Goal: Task Accomplishment & Management: Manage account settings

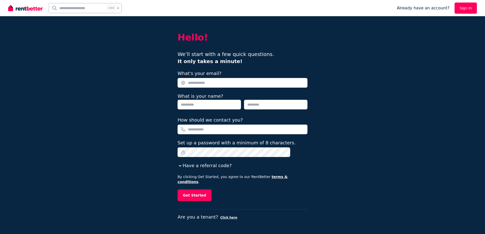
click at [206, 80] on input "What's your email?" at bounding box center [243, 83] width 130 height 10
type input "**********"
click at [212, 108] on input "text" at bounding box center [209, 105] width 63 height 10
type input "******"
type input "****"
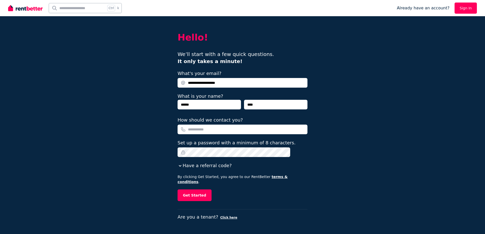
type input "**********"
click at [178, 190] on button "Get Started" at bounding box center [195, 196] width 34 height 12
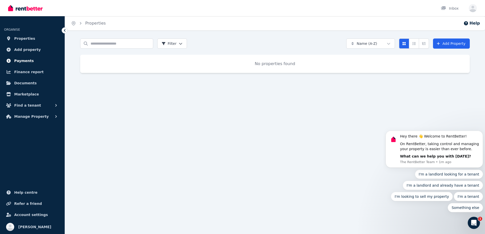
click at [28, 62] on span "Payments" at bounding box center [24, 61] width 20 height 6
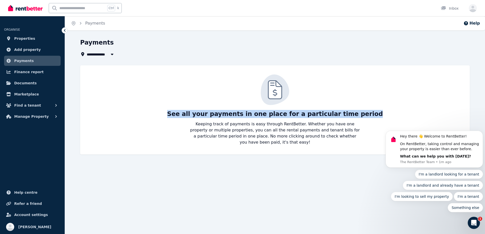
drag, startPoint x: 185, startPoint y: 114, endPoint x: 366, endPoint y: 113, distance: 180.9
click at [366, 113] on div "See all your payments in one place for a particular time period Keeping track o…" at bounding box center [275, 110] width 380 height 71
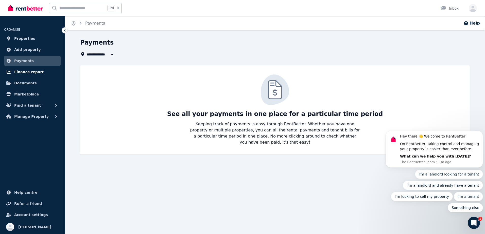
click at [24, 72] on span "Finance report" at bounding box center [28, 72] width 29 height 6
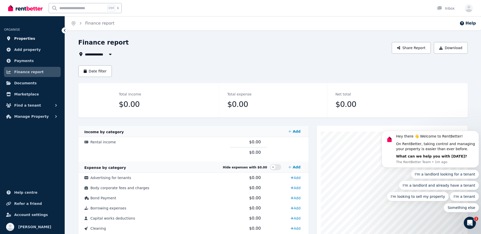
click at [29, 42] on link "Properties" at bounding box center [32, 38] width 57 height 10
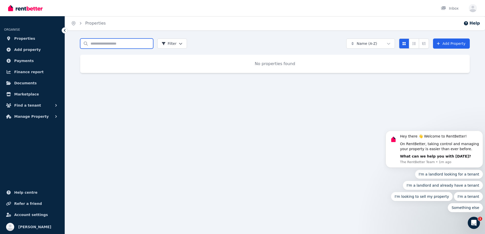
click at [116, 44] on input "Search properties" at bounding box center [116, 44] width 73 height 10
type input "**********"
click at [27, 48] on span "Add property" at bounding box center [27, 50] width 27 height 6
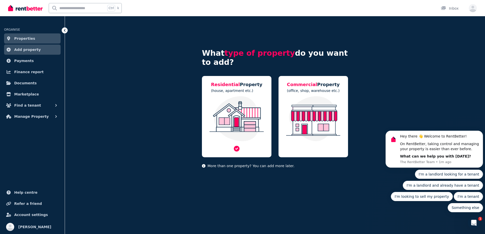
click at [230, 89] on p "(house, apartment etc.)" at bounding box center [237, 90] width 52 height 5
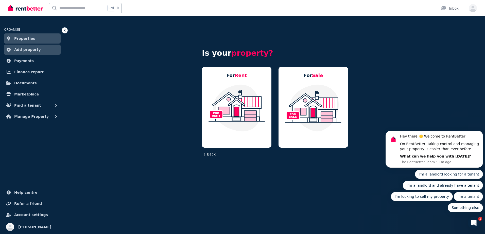
click at [230, 89] on img at bounding box center [236, 108] width 59 height 48
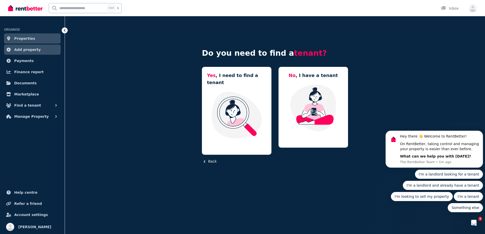
click at [230, 91] on img at bounding box center [236, 115] width 59 height 48
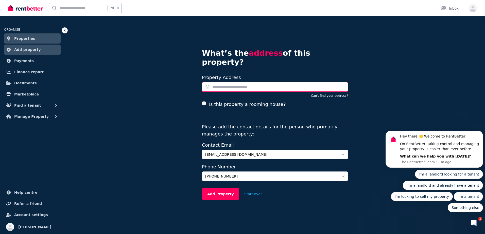
click at [230, 82] on input "text" at bounding box center [275, 87] width 146 height 10
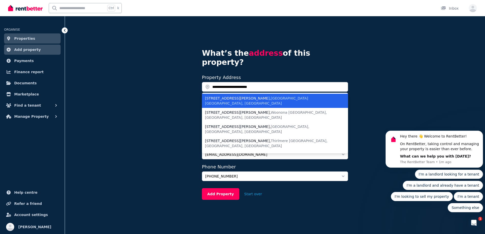
click at [249, 96] on span "Wollongong NSW, Australia" at bounding box center [256, 100] width 103 height 9
type input "**********"
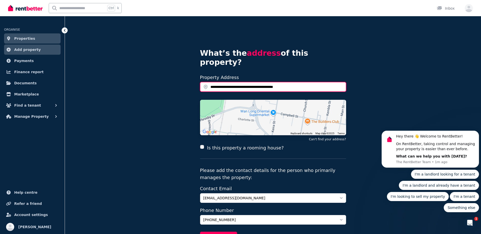
scroll to position [25, 0]
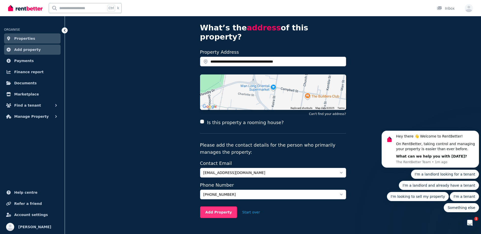
click at [223, 208] on button "Add Property" at bounding box center [218, 213] width 37 height 12
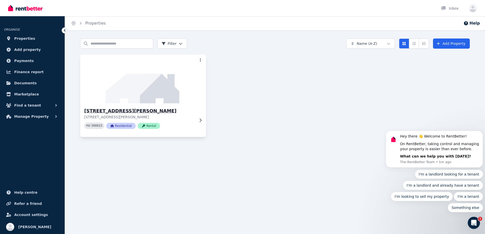
click at [195, 125] on div "PID 398013 Residential Rental" at bounding box center [139, 126] width 111 height 6
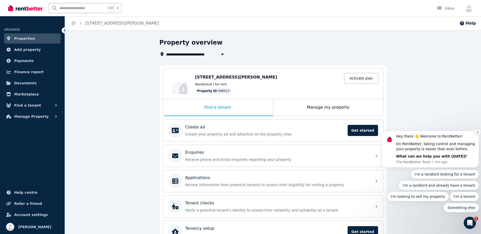
click at [476, 133] on button "Dismiss notification" at bounding box center [478, 132] width 7 height 7
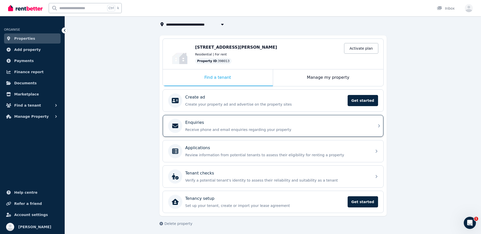
scroll to position [31, 0]
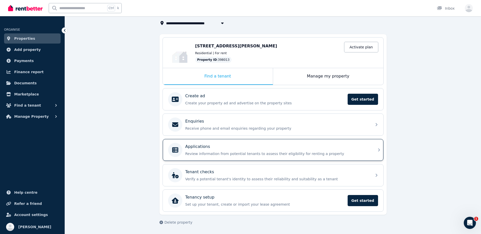
click at [184, 153] on div "Applications Review information from potential tenants to assess their eligibil…" at bounding box center [268, 150] width 201 height 14
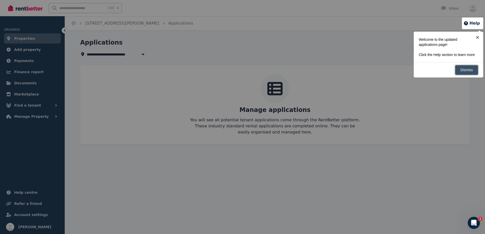
click at [471, 73] on link "Dismiss" at bounding box center [466, 70] width 23 height 10
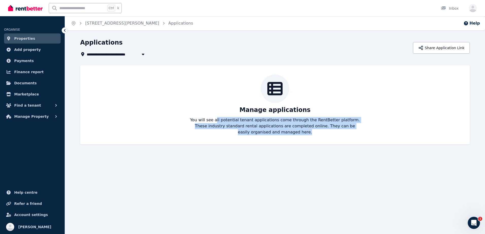
drag, startPoint x: 232, startPoint y: 121, endPoint x: 306, endPoint y: 146, distance: 77.6
click at [306, 146] on div "**********" at bounding box center [275, 96] width 420 height 115
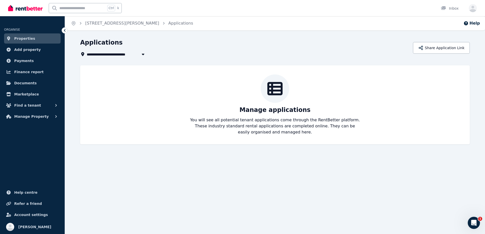
click at [113, 55] on span "[STREET_ADDRESS][PERSON_NAME]" at bounding box center [124, 54] width 74 height 6
type input "**********"
click at [63, 30] on icon at bounding box center [64, 30] width 5 height 5
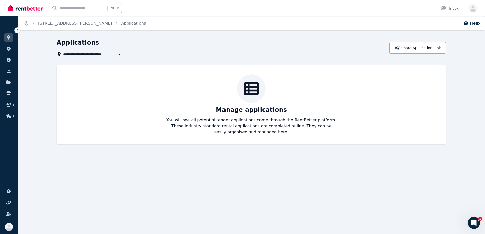
click at [478, 220] on span "1" at bounding box center [480, 219] width 4 height 4
click at [475, 221] on icon "Open Intercom Messenger" at bounding box center [474, 223] width 8 height 8
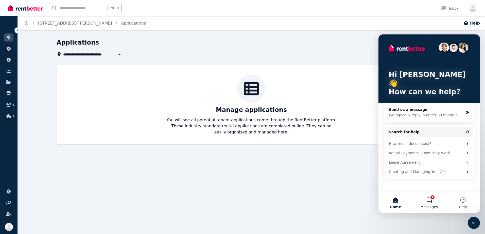
click at [432, 197] on button "1 Messages" at bounding box center [429, 203] width 34 height 20
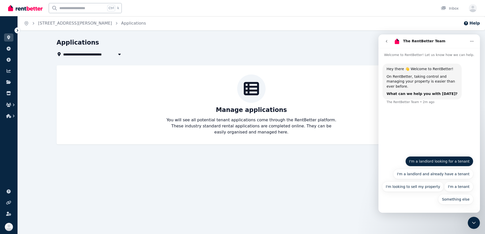
click at [447, 163] on button "I'm a landlord looking for a tenant" at bounding box center [440, 162] width 68 height 10
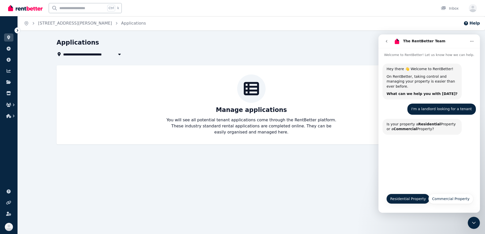
click at [419, 202] on button "Residential Property" at bounding box center [407, 199] width 43 height 10
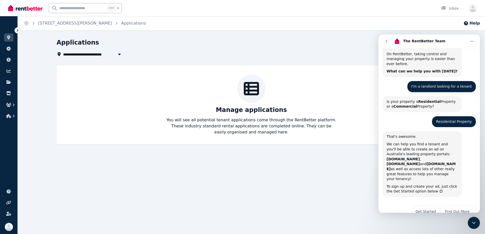
scroll to position [32, 0]
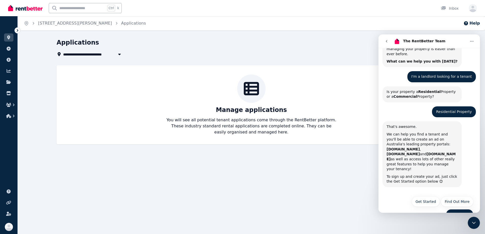
click at [454, 210] on button "See Pricing" at bounding box center [459, 215] width 27 height 10
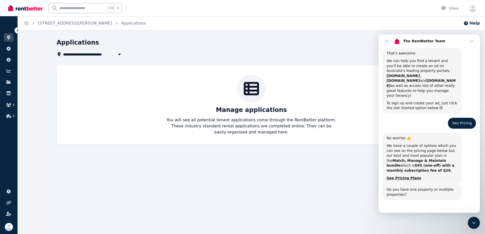
scroll to position [114, 0]
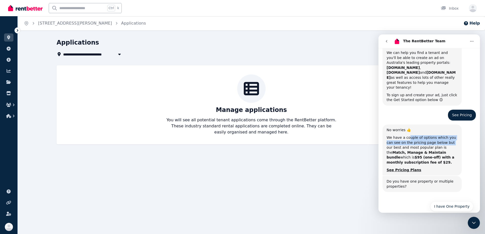
drag, startPoint x: 418, startPoint y: 125, endPoint x: 442, endPoint y: 127, distance: 24.0
click at [442, 136] on div "We have a couple of options which you can see on the pricing page below but our…" at bounding box center [422, 151] width 71 height 30
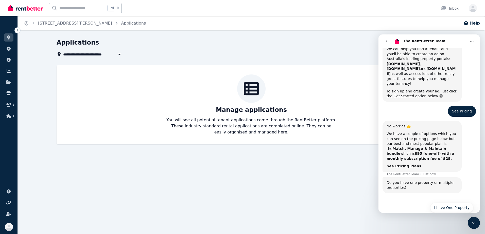
click at [442, 147] on b "Match, Manage & Maintain bundle" at bounding box center [417, 151] width 60 height 9
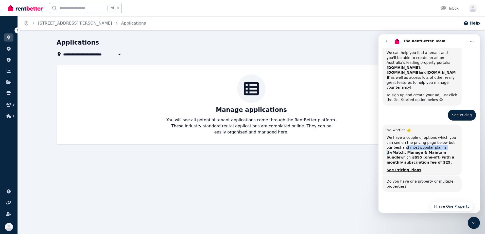
drag, startPoint x: 394, startPoint y: 132, endPoint x: 430, endPoint y: 132, distance: 36.0
click at [430, 136] on div "We have a couple of options which you can see on the pricing page below but our…" at bounding box center [422, 151] width 71 height 30
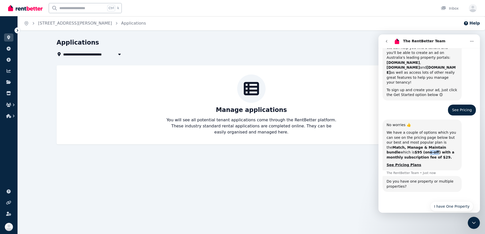
drag, startPoint x: 430, startPoint y: 132, endPoint x: 452, endPoint y: 131, distance: 21.9
click at [452, 150] on b "$95 (one-off) with a monthly subscription fee of $29." at bounding box center [421, 154] width 68 height 9
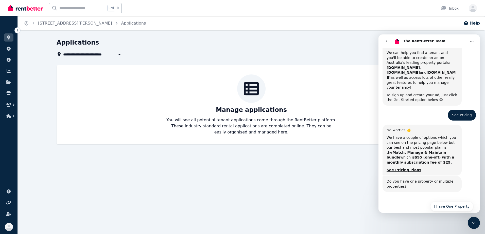
click at [446, 151] on b "Match, Manage & Maintain bundle" at bounding box center [417, 155] width 60 height 9
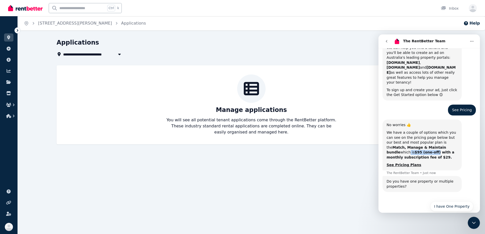
drag, startPoint x: 426, startPoint y: 131, endPoint x: 456, endPoint y: 133, distance: 29.7
click at [456, 133] on div "We have a couple of options which you can see on the pricing page below but our…" at bounding box center [422, 145] width 71 height 30
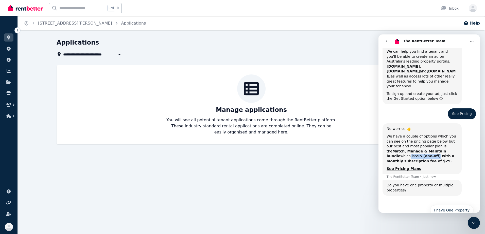
click at [456, 134] on div "We have a couple of options which you can see on the pricing page below but our…" at bounding box center [422, 149] width 71 height 30
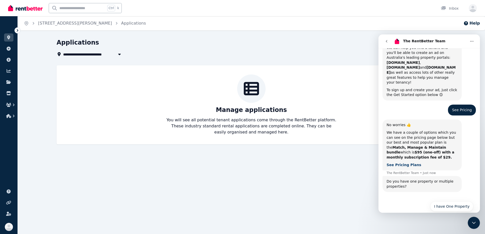
click at [404, 163] on b "See Pricing Plans" at bounding box center [404, 165] width 35 height 4
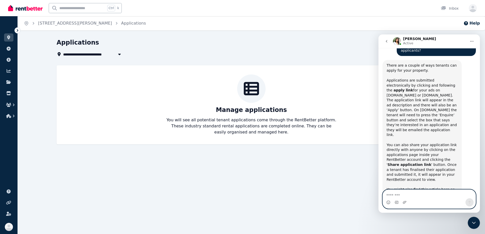
scroll to position [627, 0]
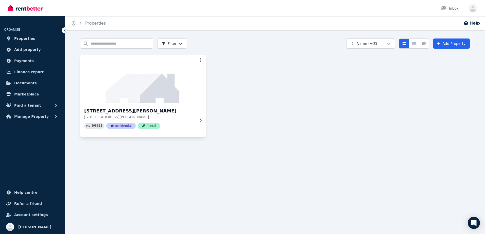
click at [205, 56] on img at bounding box center [143, 79] width 132 height 51
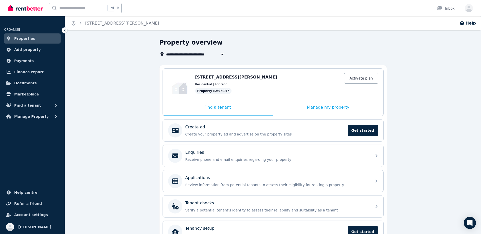
click at [354, 113] on div "Manage my property" at bounding box center [328, 107] width 110 height 17
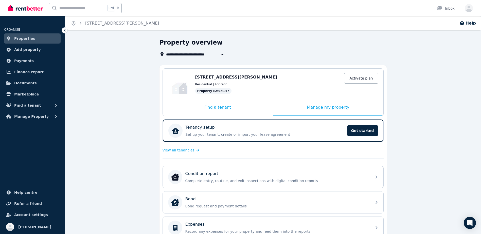
click at [260, 110] on div "Find a tenant" at bounding box center [218, 107] width 110 height 17
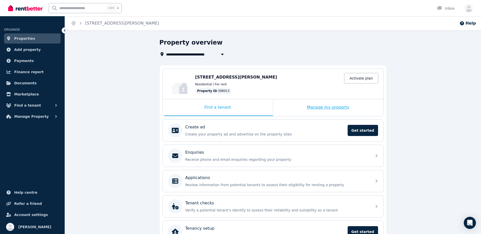
click at [343, 109] on div "Manage my property" at bounding box center [328, 107] width 110 height 17
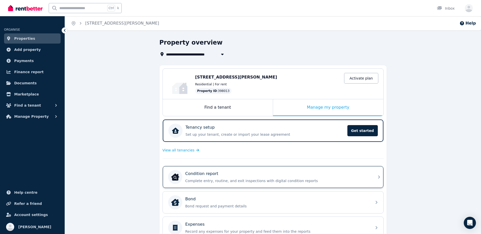
click at [210, 172] on p "Condition report" at bounding box center [201, 174] width 33 height 6
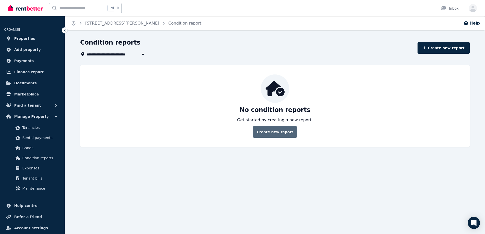
click at [287, 132] on link "Create new report" at bounding box center [275, 132] width 44 height 12
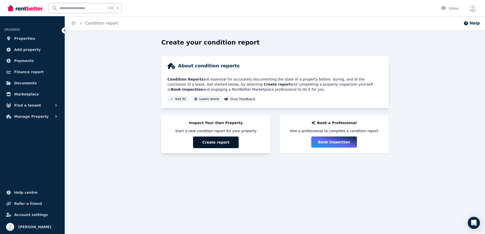
click at [232, 143] on button "Create report" at bounding box center [216, 143] width 46 height 12
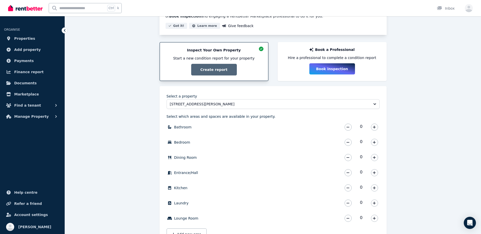
scroll to position [102, 0]
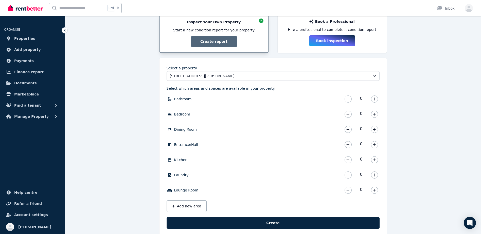
click at [379, 95] on div "0" at bounding box center [361, 99] width 37 height 10
click at [375, 98] on icon "button" at bounding box center [374, 99] width 3 height 4
click at [375, 113] on icon "button" at bounding box center [374, 115] width 3 height 4
click at [376, 114] on button "button" at bounding box center [374, 114] width 7 height 7
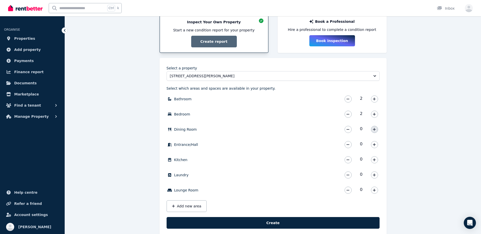
click at [373, 129] on button "button" at bounding box center [374, 129] width 7 height 7
click at [372, 146] on button "button" at bounding box center [374, 144] width 7 height 7
click at [374, 156] on div "0" at bounding box center [361, 160] width 37 height 10
click at [374, 159] on icon "button" at bounding box center [374, 160] width 3 height 4
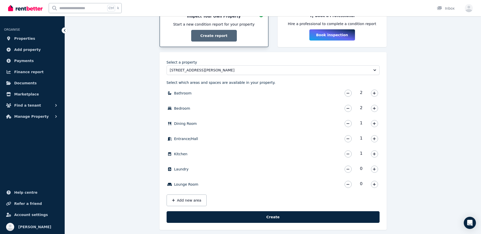
scroll to position [112, 0]
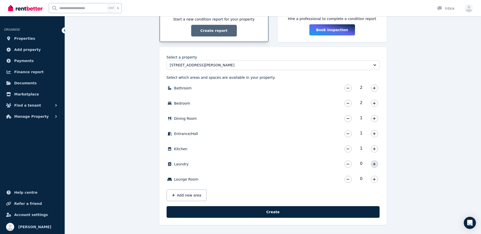
click at [373, 167] on button "button" at bounding box center [374, 164] width 7 height 7
click at [373, 181] on icon "button" at bounding box center [374, 180] width 3 height 4
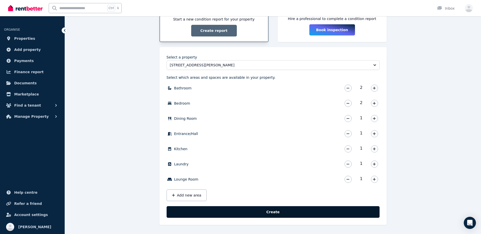
click at [350, 207] on button "Create" at bounding box center [273, 213] width 213 height 12
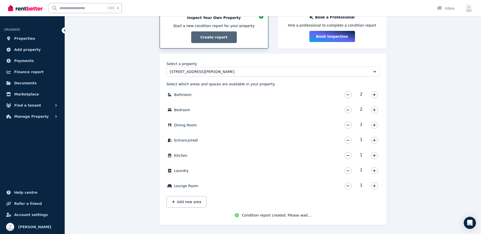
scroll to position [107, 0]
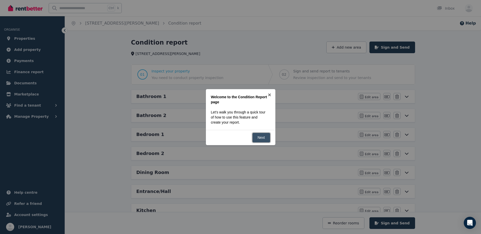
click at [265, 138] on link "Next" at bounding box center [261, 138] width 18 height 10
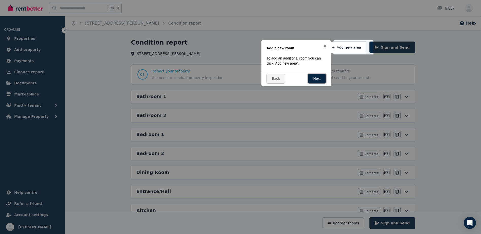
click at [317, 79] on link "Next" at bounding box center [317, 79] width 18 height 10
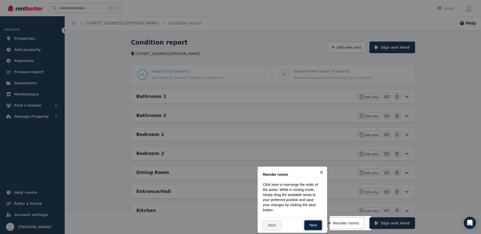
scroll to position [114, 0]
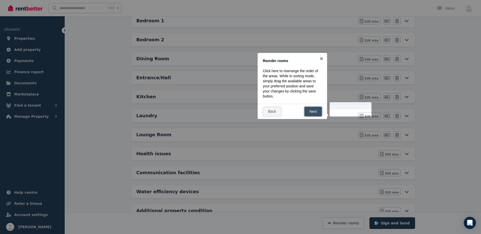
click at [313, 108] on link "Next" at bounding box center [314, 112] width 18 height 10
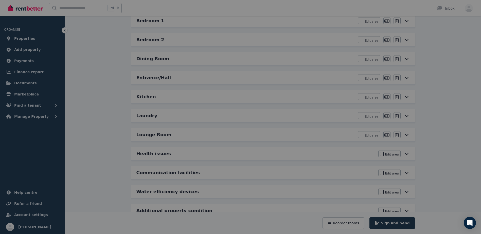
click at [313, 108] on div at bounding box center [240, 117] width 481 height 234
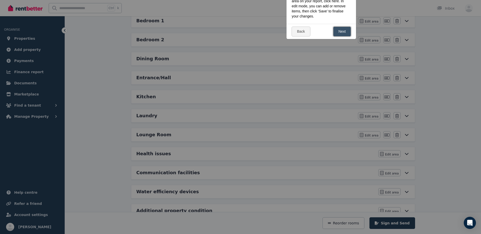
scroll to position [0, 0]
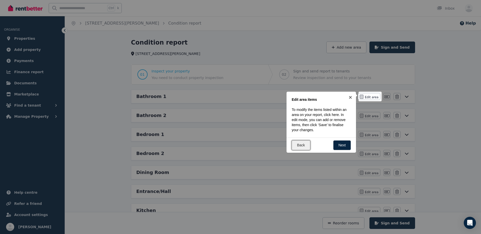
click at [301, 143] on link "Back" at bounding box center [301, 146] width 19 height 10
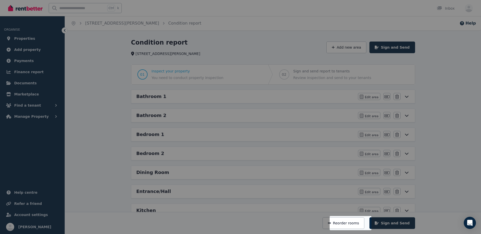
scroll to position [114, 0]
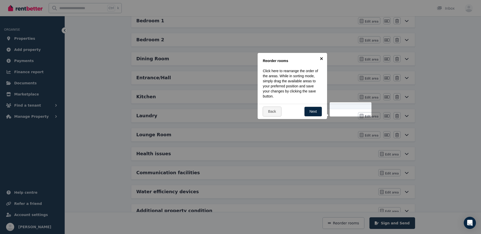
click at [322, 57] on link "×" at bounding box center [321, 58] width 11 height 11
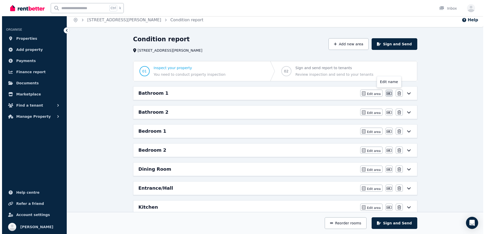
scroll to position [0, 0]
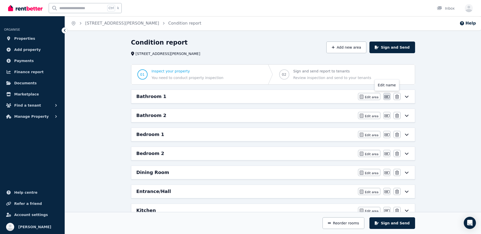
click at [386, 97] on icon "button" at bounding box center [387, 96] width 5 height 3
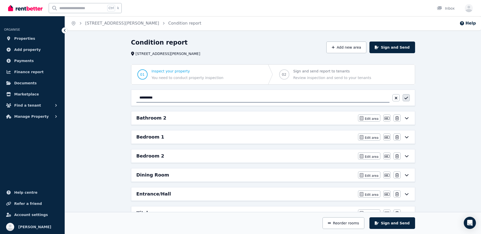
click at [409, 97] on button "button" at bounding box center [406, 97] width 7 height 7
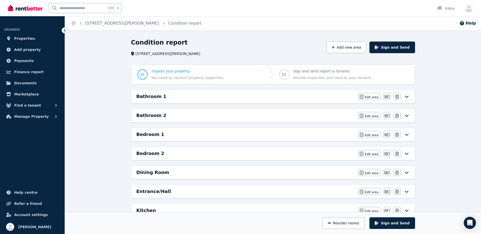
click at [433, 102] on div "Condition report [STREET_ADDRESS][PERSON_NAME] Add new area Sign and Send 01 In…" at bounding box center [273, 201] width 416 height 325
click at [62, 32] on icon at bounding box center [64, 30] width 5 height 5
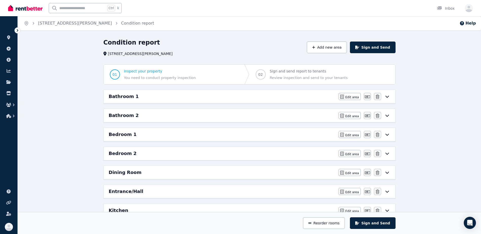
click at [31, 13] on div at bounding box center [25, 8] width 35 height 16
